Goal: Task Accomplishment & Management: Use online tool/utility

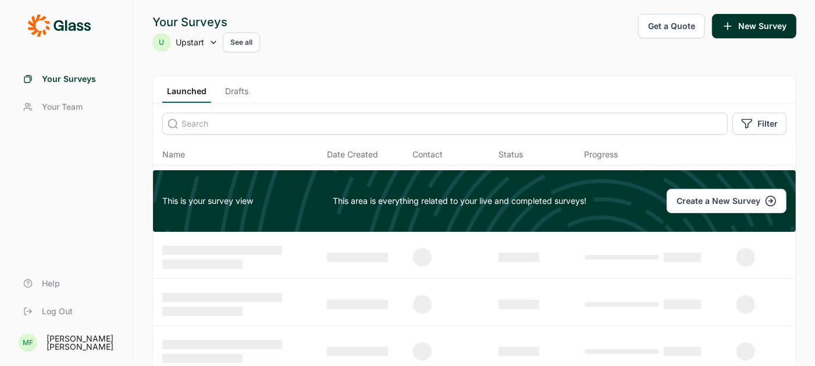
click at [237, 88] on link "Drafts" at bounding box center [236, 93] width 33 height 17
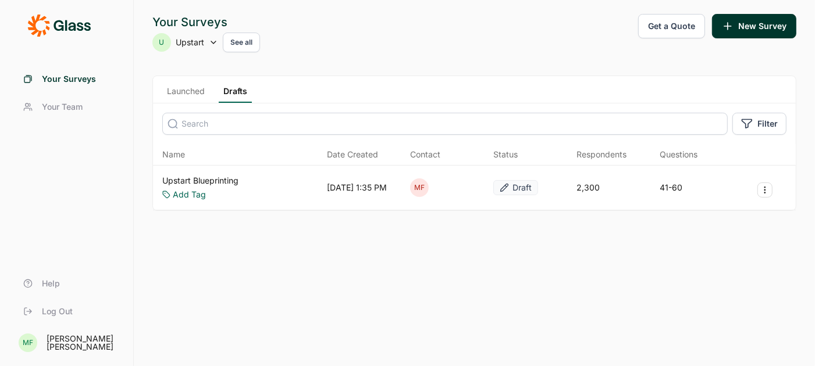
click at [231, 180] on link "Upstart Blueprinting" at bounding box center [200, 181] width 76 height 12
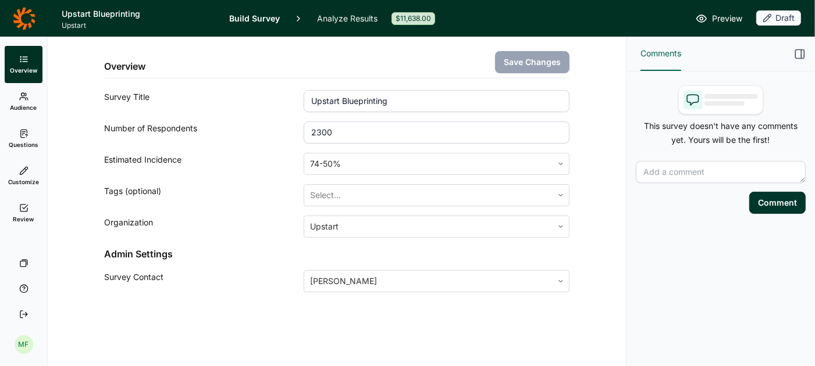
click at [716, 17] on span "Preview" at bounding box center [727, 19] width 30 height 14
click at [23, 144] on span "Questions" at bounding box center [24, 145] width 30 height 8
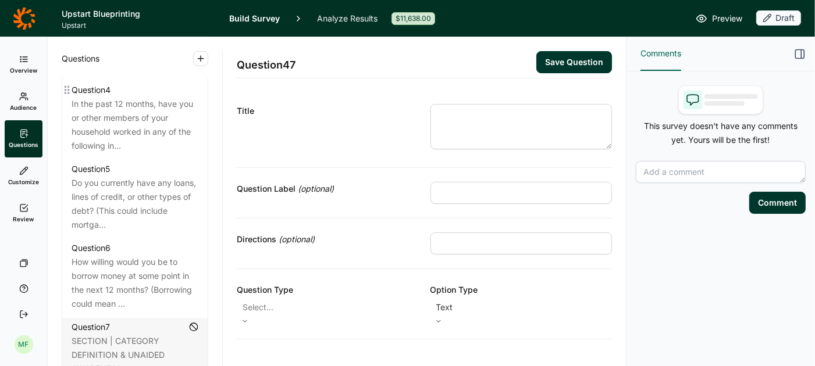
scroll to position [730, 0]
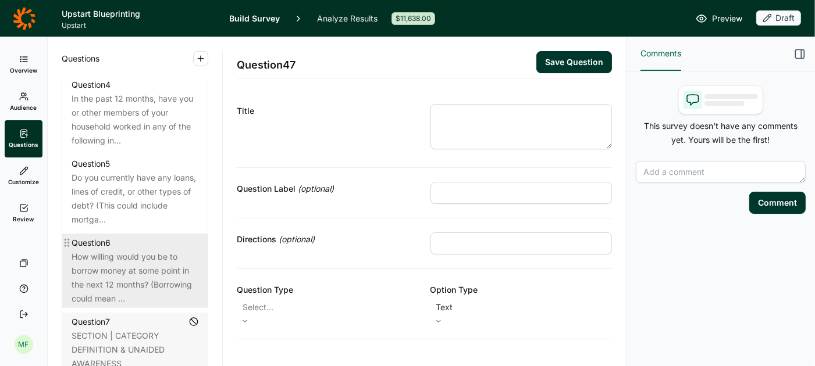
click at [136, 252] on div "How willing would you be to borrow money at some point in the next 12 months? (…" at bounding box center [135, 278] width 127 height 56
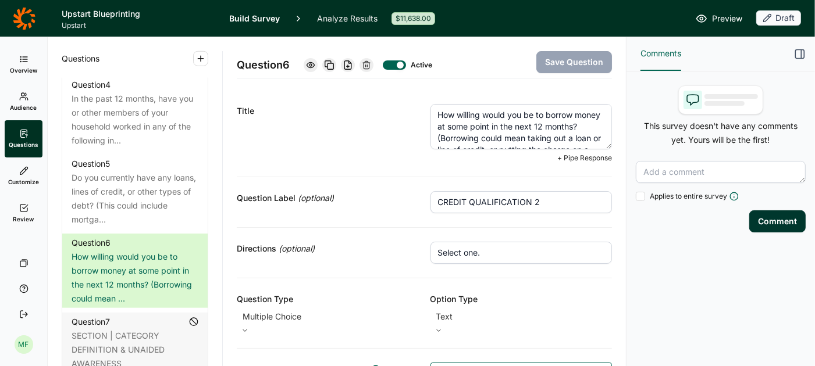
click at [480, 116] on textarea "How willing would you be to borrow money at some point in the next 12 months? (…" at bounding box center [521, 126] width 182 height 45
click at [530, 134] on textarea "How willing would you be to borrow money at some point in the next 12 months? (…" at bounding box center [521, 126] width 182 height 45
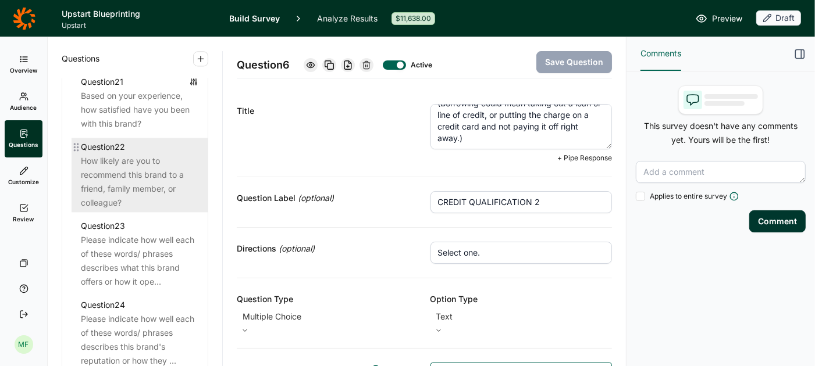
scroll to position [1935, 0]
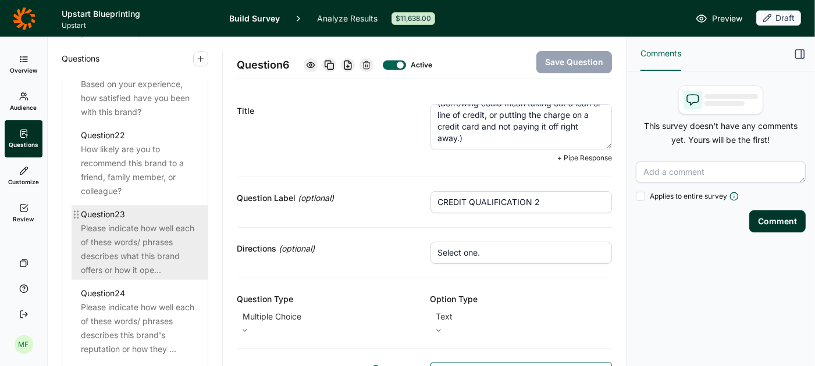
click at [118, 222] on div "Please indicate how well each of these words/ phrases describes what this brand…" at bounding box center [139, 250] width 117 height 56
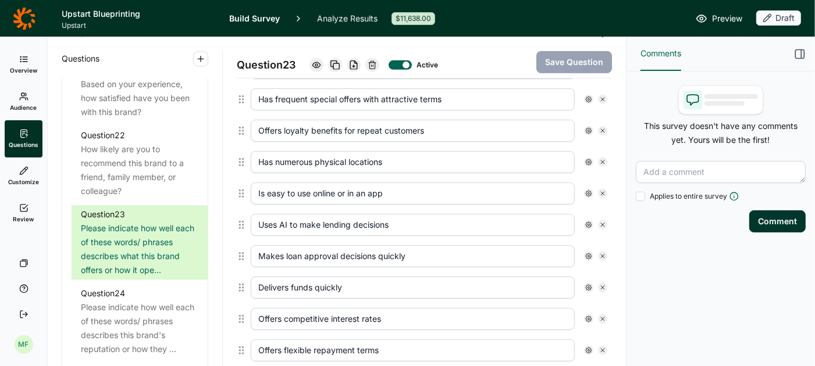
scroll to position [404, 0]
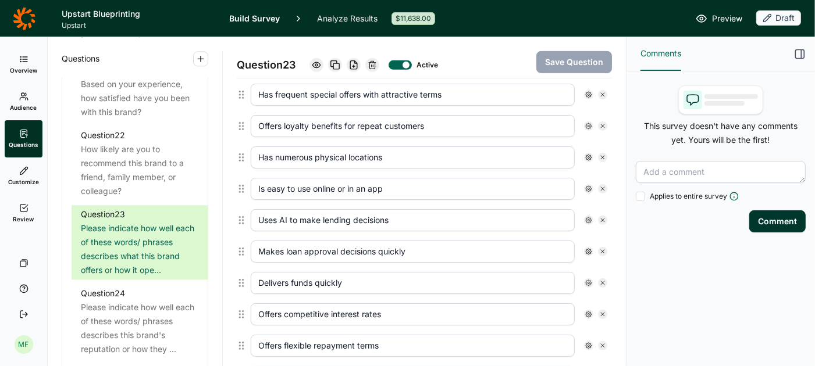
click at [410, 244] on input "Makes loan approval decisions quickly" at bounding box center [413, 252] width 324 height 22
type input "Makes loan approval decisions fast"
click at [448, 303] on input "Offers competitive interest rates" at bounding box center [413, 314] width 324 height 22
click at [348, 272] on input "Delivers funds quickly" at bounding box center [413, 283] width 324 height 22
type input "Delivers funds fast"
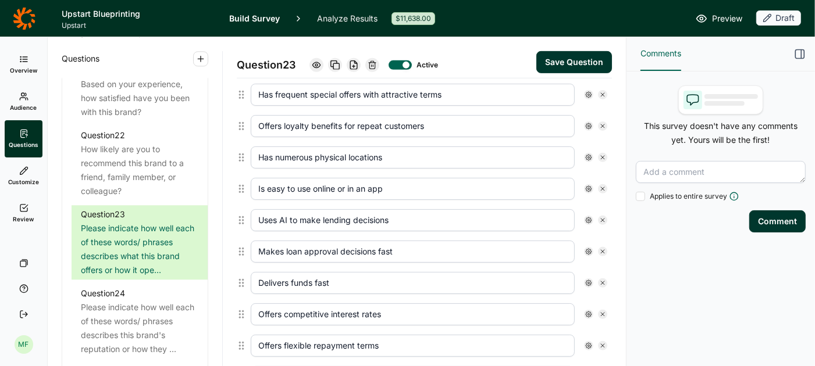
click at [554, 60] on button "Save Question" at bounding box center [574, 62] width 76 height 22
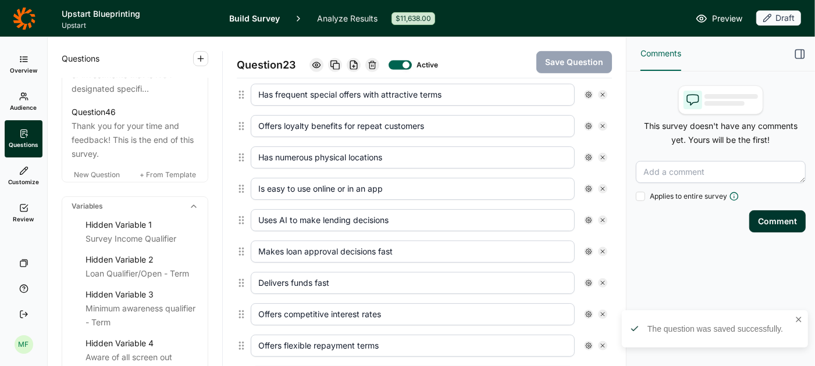
scroll to position [3713, 0]
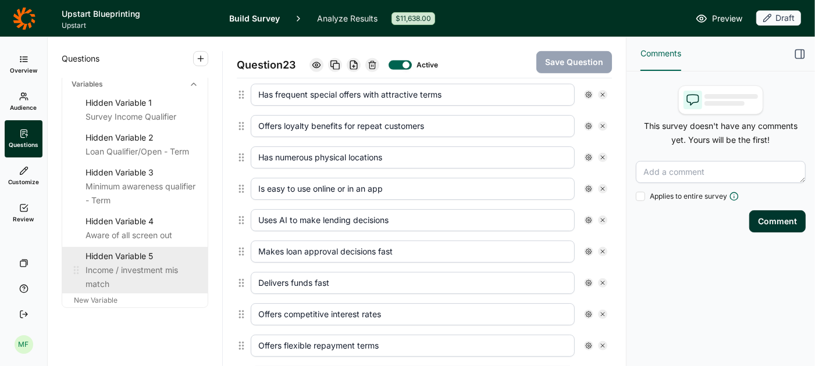
click at [119, 263] on div "Income / investment mis match" at bounding box center [141, 277] width 113 height 28
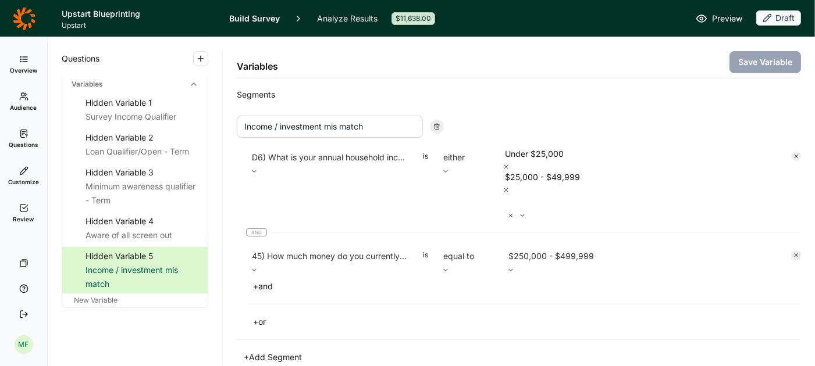
scroll to position [49, 0]
